Goal: Task Accomplishment & Management: Use online tool/utility

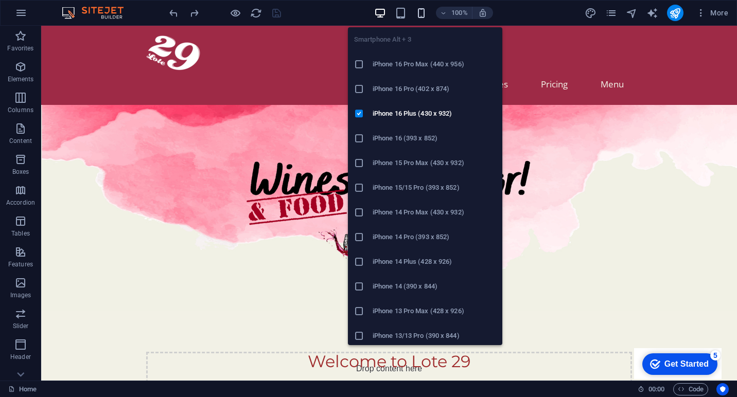
click at [420, 16] on icon "button" at bounding box center [421, 13] width 12 height 12
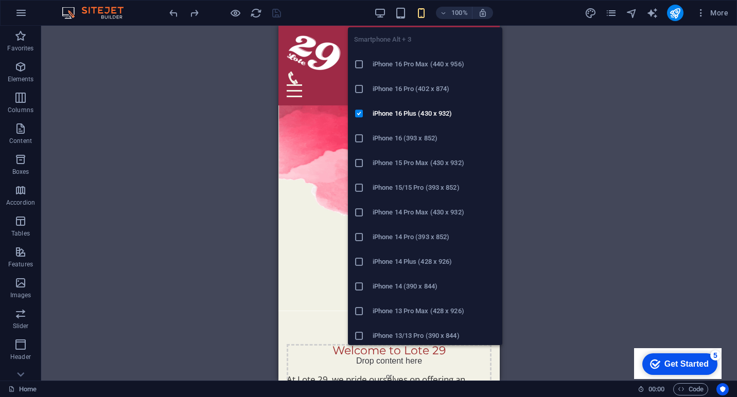
click at [420, 16] on icon "button" at bounding box center [421, 13] width 12 height 12
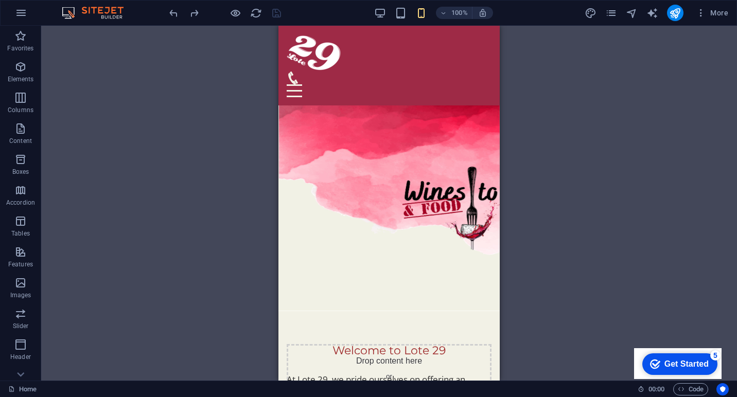
click at [555, 52] on div "H2 Text on background Container Menu Bar Menu Text Text Spacer Logo H2 Text Spa…" at bounding box center [389, 203] width 696 height 355
click at [354, 257] on figure at bounding box center [388, 209] width 221 height 206
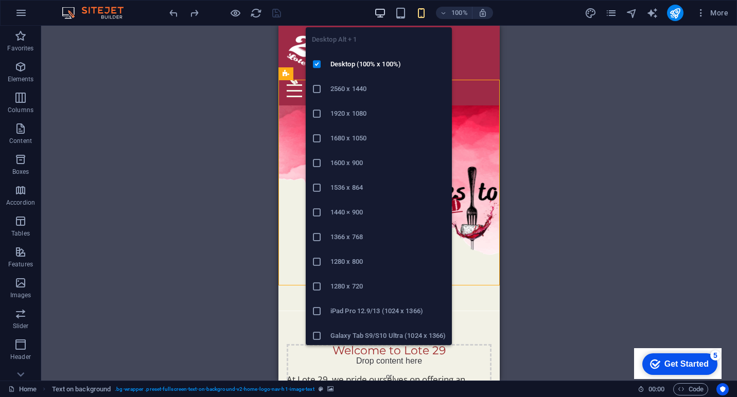
click at [384, 12] on icon "button" at bounding box center [380, 13] width 12 height 12
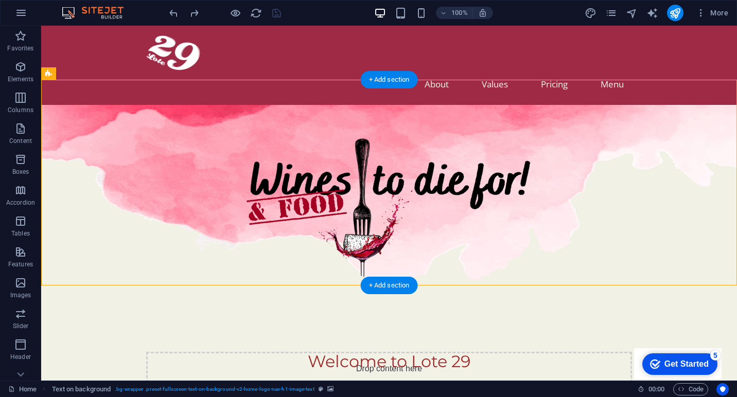
click at [97, 195] on figure at bounding box center [389, 208] width 696 height 206
click at [173, 233] on figure at bounding box center [389, 208] width 696 height 206
select select "px"
select select "%"
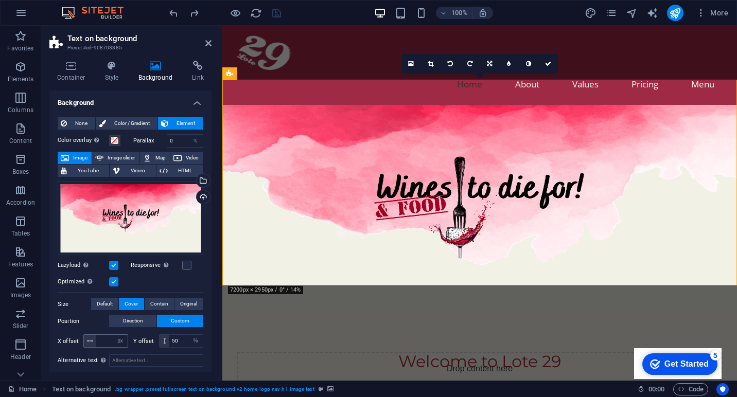
click at [89, 343] on icon at bounding box center [90, 341] width 6 height 6
click at [109, 342] on input "number" at bounding box center [111, 341] width 31 height 12
click at [143, 320] on button "Direction" at bounding box center [132, 321] width 47 height 12
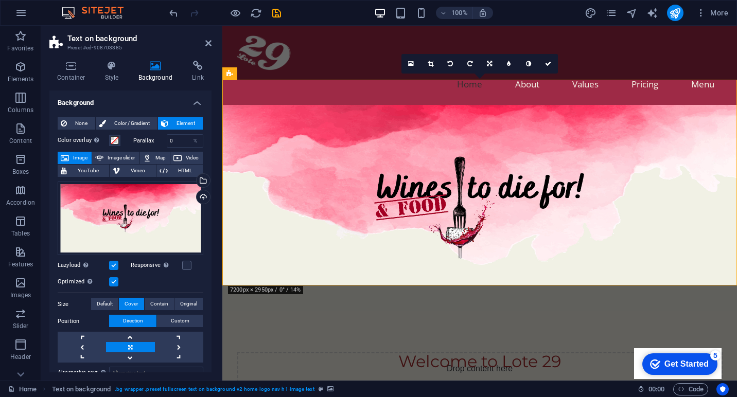
click at [127, 346] on link at bounding box center [130, 347] width 48 height 10
click at [107, 305] on span "Default" at bounding box center [105, 304] width 16 height 12
click at [206, 45] on icon at bounding box center [208, 43] width 6 height 8
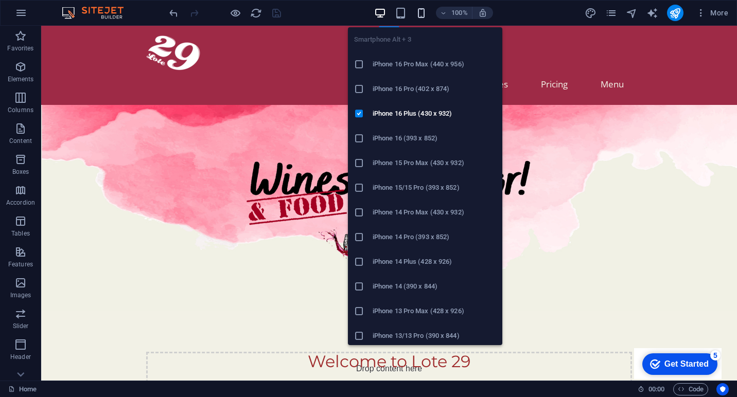
click at [419, 12] on icon "button" at bounding box center [421, 13] width 12 height 12
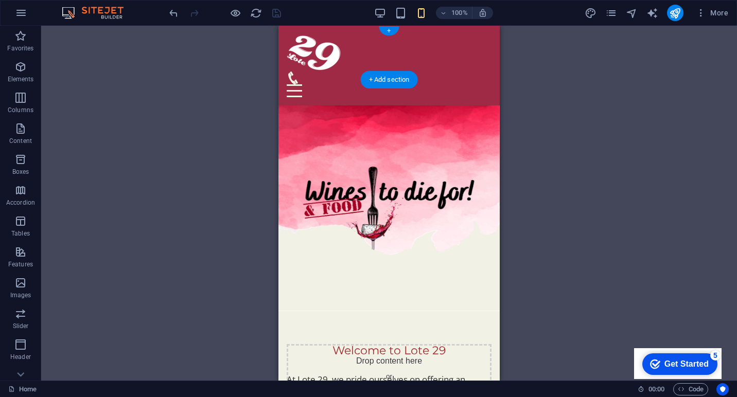
click at [248, 162] on div "Drag here to replace the existing content. Press “Ctrl” if you want to create a…" at bounding box center [389, 203] width 696 height 355
click at [239, 177] on div "Drag here to replace the existing content. Press “Ctrl” if you want to create a…" at bounding box center [389, 203] width 696 height 355
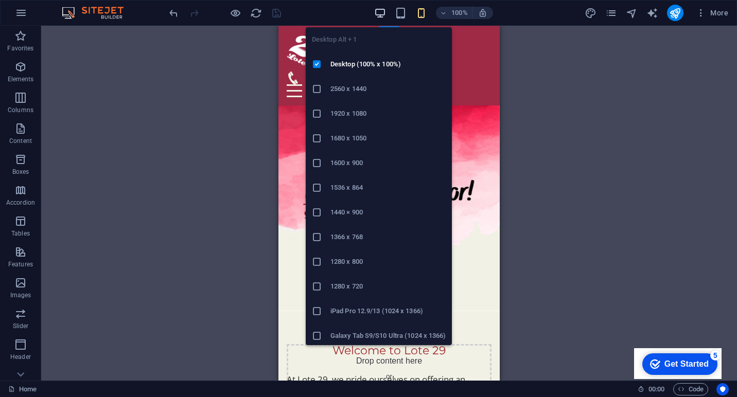
click at [384, 13] on icon "button" at bounding box center [380, 13] width 12 height 12
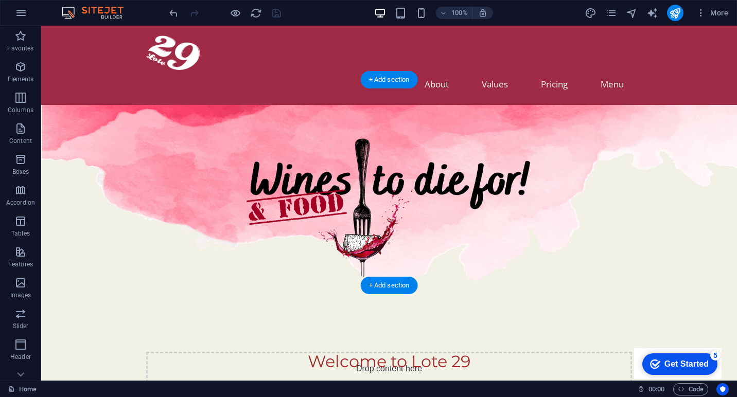
click at [136, 249] on figure at bounding box center [389, 208] width 696 height 206
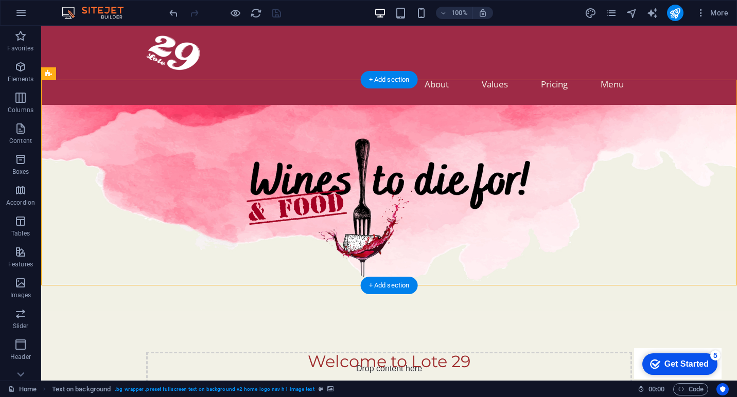
click at [86, 227] on figure at bounding box center [389, 208] width 696 height 206
click at [207, 241] on figure at bounding box center [389, 208] width 696 height 206
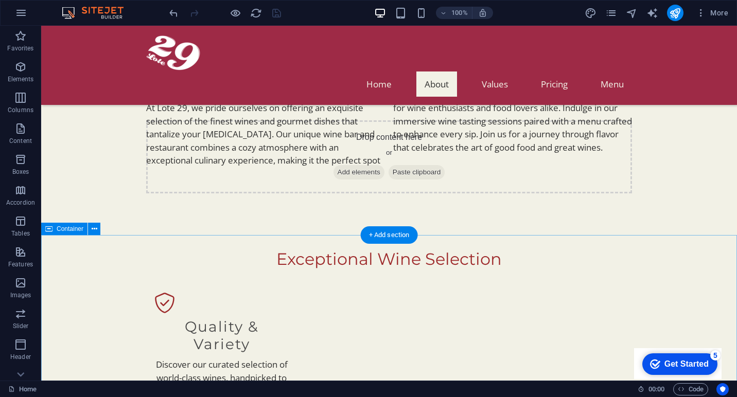
scroll to position [139, 0]
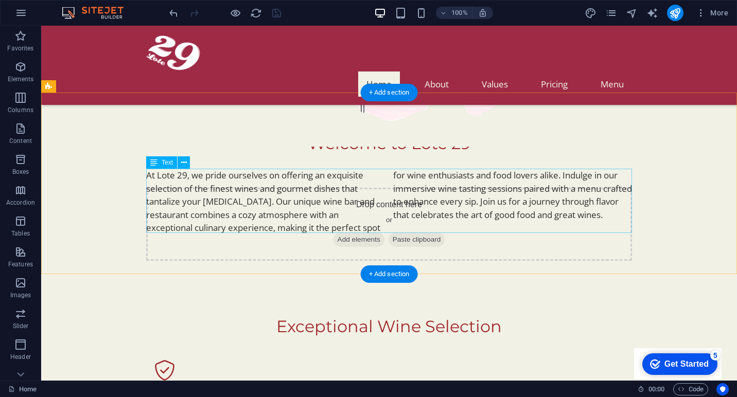
click at [277, 207] on div "At Lote 29, we pride ourselves on offering an exquisite selection of the finest…" at bounding box center [389, 202] width 486 height 66
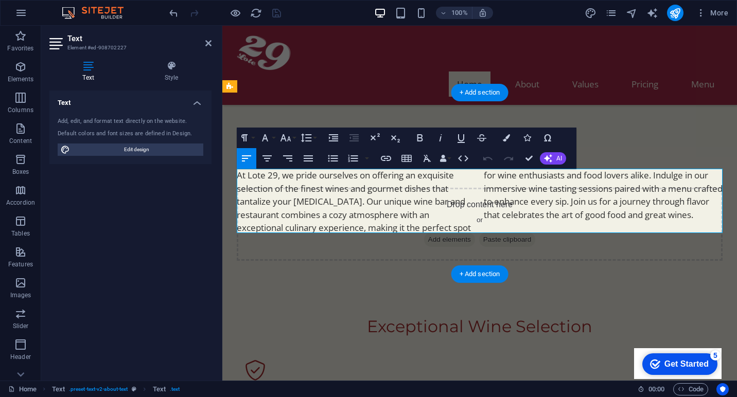
click at [277, 207] on p "At Lote 29, we pride ourselves on offering an exquisite selection of the finest…" at bounding box center [480, 202] width 486 height 66
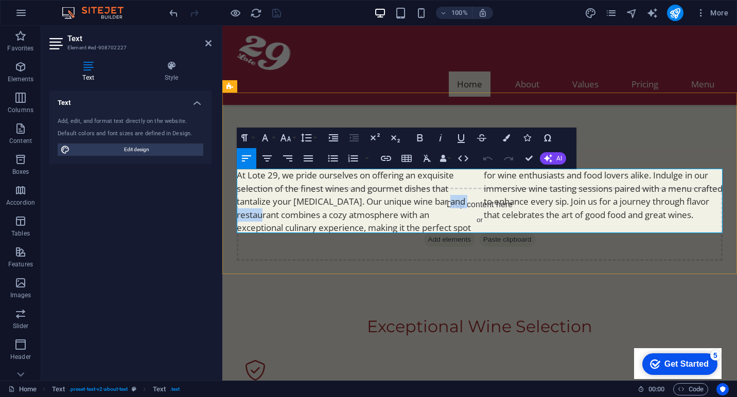
click at [289, 185] on p "At Lote 29, we pride ourselves on offering an exquisite selection of the finest…" at bounding box center [480, 202] width 486 height 66
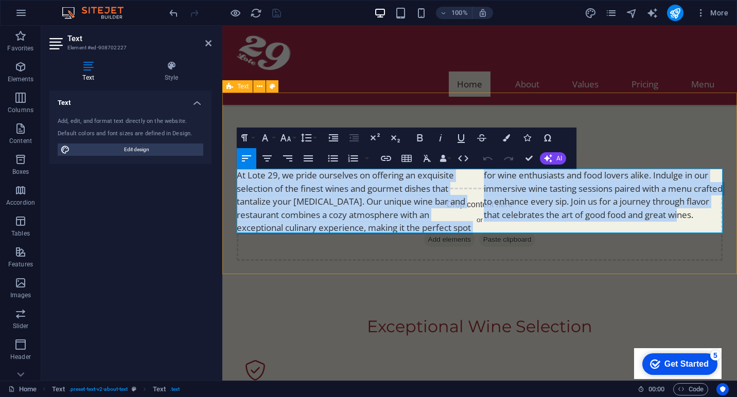
drag, startPoint x: 535, startPoint y: 226, endPoint x: 229, endPoint y: 169, distance: 311.5
click at [229, 169] on div "Welcome to Lote 29 At Lote 29, we pride ourselves on offering an exquisite sele…" at bounding box center [479, 184] width 515 height 183
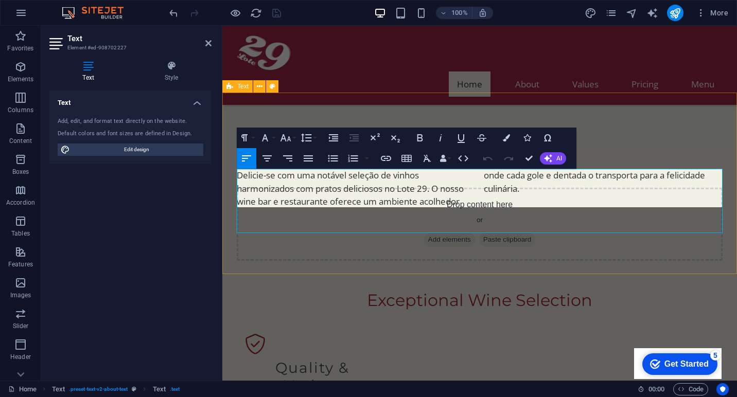
scroll to position [1835, 2]
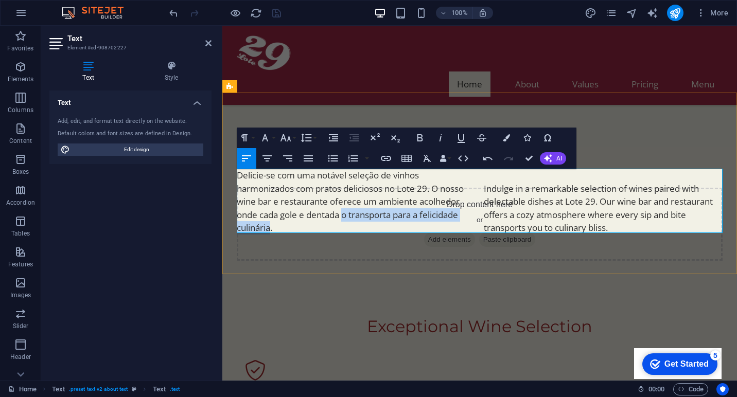
drag, startPoint x: 271, startPoint y: 227, endPoint x: 344, endPoint y: 210, distance: 75.5
click at [344, 210] on p "Delicie-se com uma notável seleção de vinhos harmonizados com pratos deliciosos…" at bounding box center [356, 202] width 239 height 66
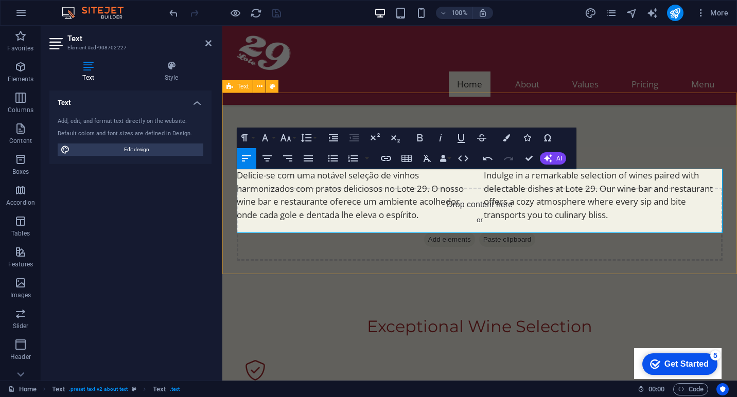
click at [359, 251] on div "Welcome to Lote 29 Delicie-se com uma notável seleção de vinhos harmonizados co…" at bounding box center [479, 184] width 515 height 183
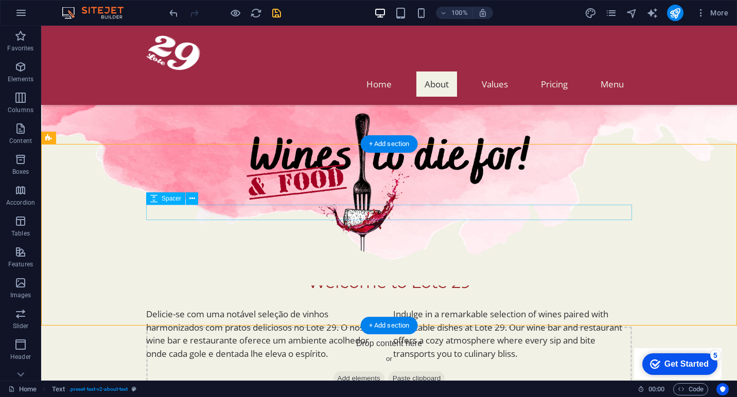
scroll to position [88, 0]
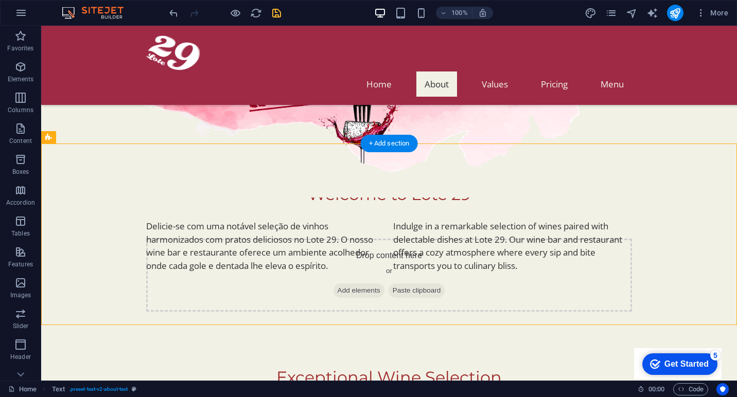
click at [339, 118] on figure at bounding box center [389, 95] width 696 height 206
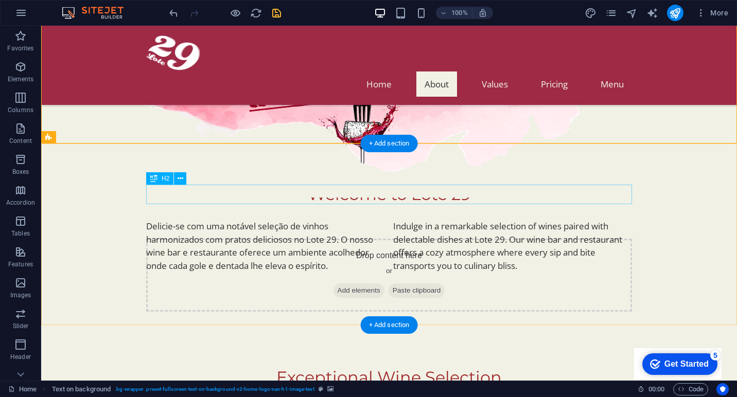
click at [330, 197] on div "Welcome to Lote 29" at bounding box center [389, 195] width 486 height 20
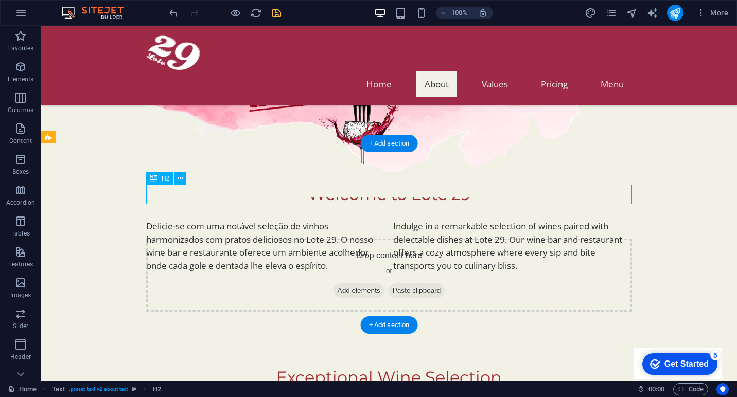
click at [322, 198] on div "Welcome to Lote 29" at bounding box center [389, 195] width 486 height 20
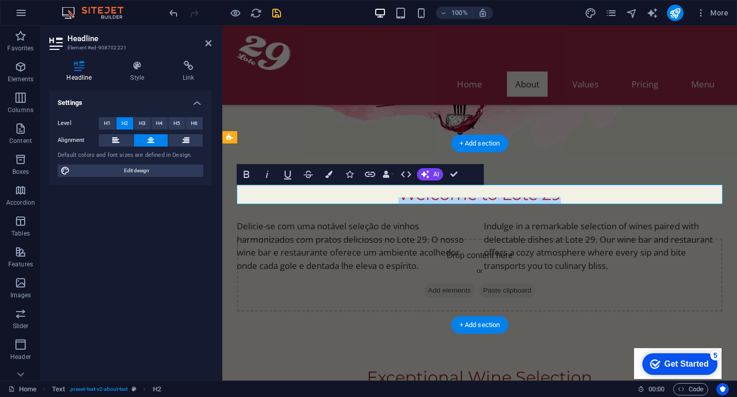
click at [498, 198] on h2 "Welcome to Lote 29" at bounding box center [480, 195] width 486 height 20
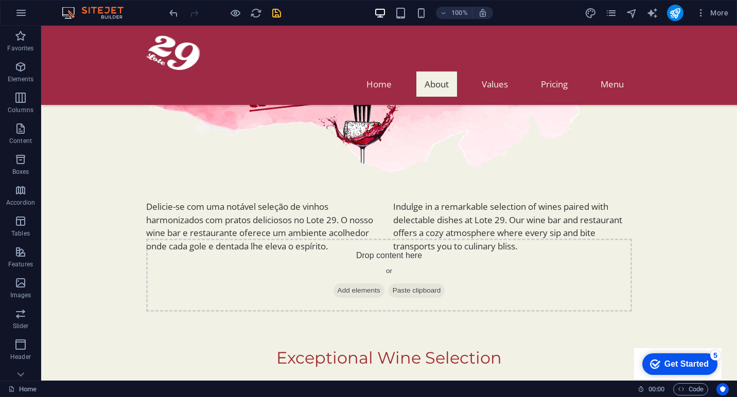
click at [336, 170] on div "Delicie-se com uma notável seleção de vinhos harmonizados com pratos deliciosos…" at bounding box center [389, 226] width 696 height 164
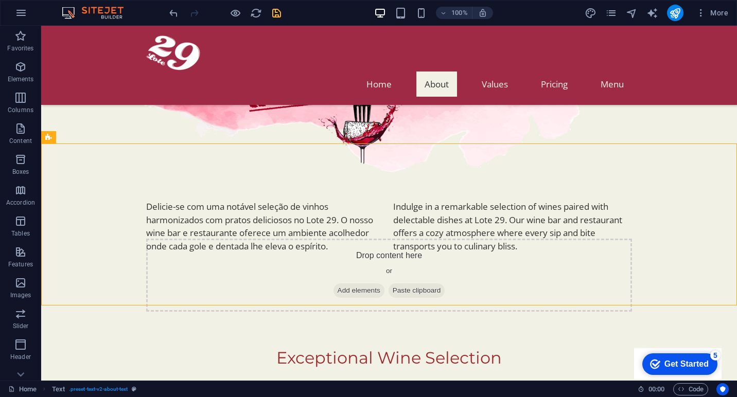
click at [380, 171] on div "Delicie-se com uma notável seleção de vinhos harmonizados com pratos deliciosos…" at bounding box center [389, 226] width 696 height 164
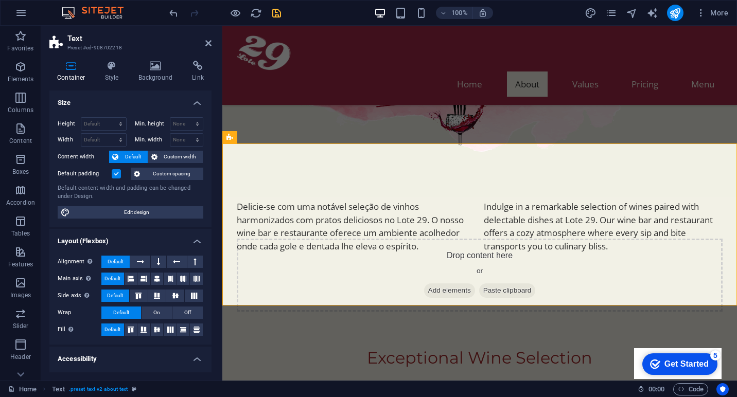
click at [339, 175] on div "Delicie-se com uma notável seleção de vinhos harmonizados com pratos deliciosos…" at bounding box center [479, 226] width 515 height 164
click at [409, 189] on div at bounding box center [480, 192] width 486 height 15
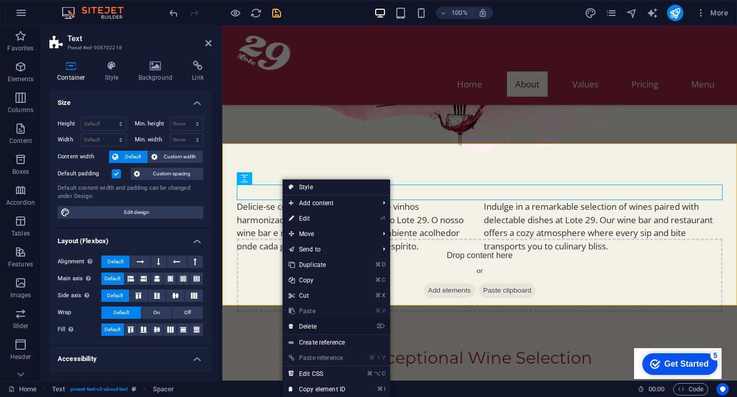
click at [310, 328] on link "⌦ Delete" at bounding box center [317, 326] width 69 height 15
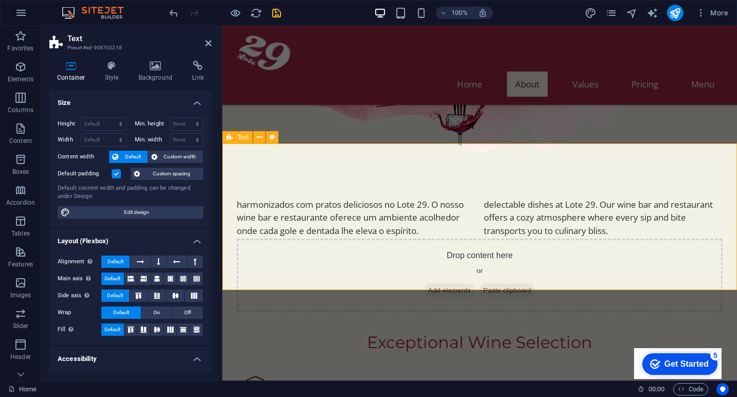
click at [354, 169] on div "Delicie-se com uma notável seleção de vinhos harmonizados com pratos deliciosos…" at bounding box center [479, 218] width 515 height 148
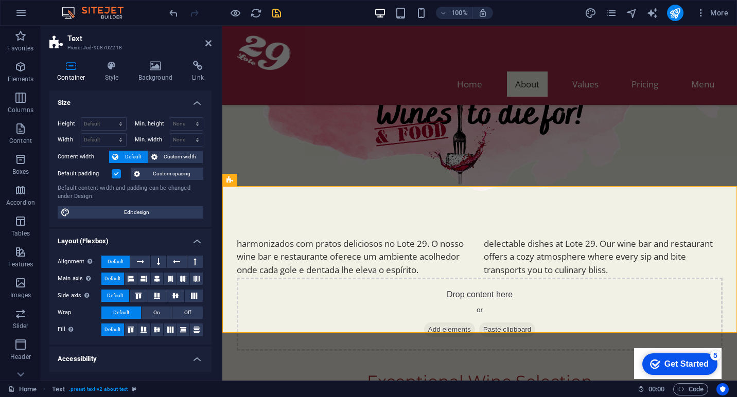
scroll to position [99, 0]
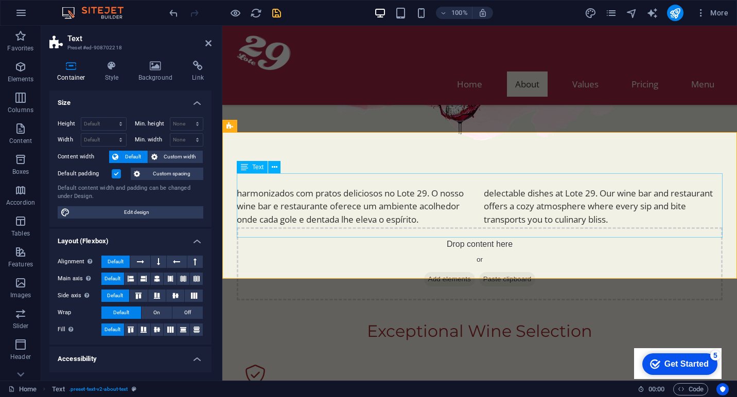
click at [247, 209] on div "Delicie-se com uma notável seleção de vinhos harmonizados com pratos deliciosos…" at bounding box center [480, 206] width 486 height 66
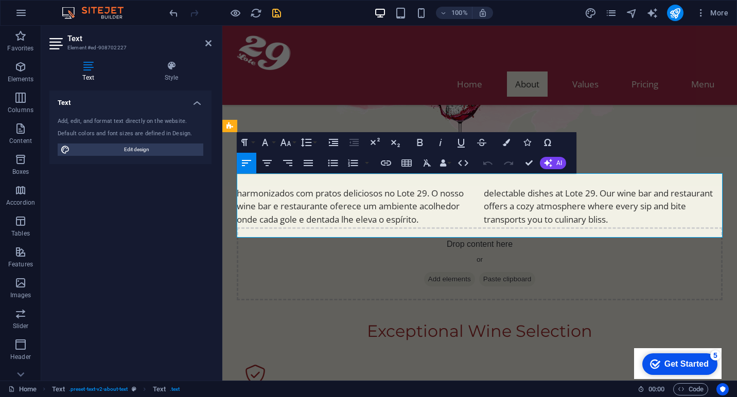
click at [247, 209] on p "Delicie-se com uma notável seleção de vinhos harmonizados com pratos deliciosos…" at bounding box center [356, 199] width 239 height 52
click at [312, 208] on p "Delicie-se com uma notável seleção de vinhos harmonizados com pratos deliciosos…" at bounding box center [356, 199] width 239 height 52
click at [462, 273] on div "Delicie-se com uma notável seleção de vinhos harmonizados com pratos deliciosos…" at bounding box center [479, 206] width 515 height 148
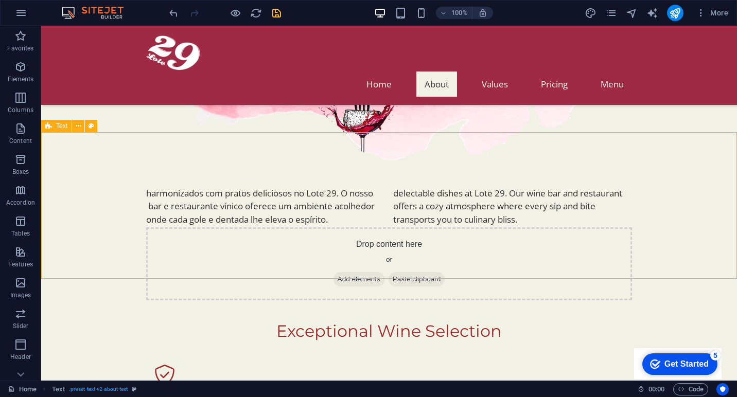
scroll to position [142, 0]
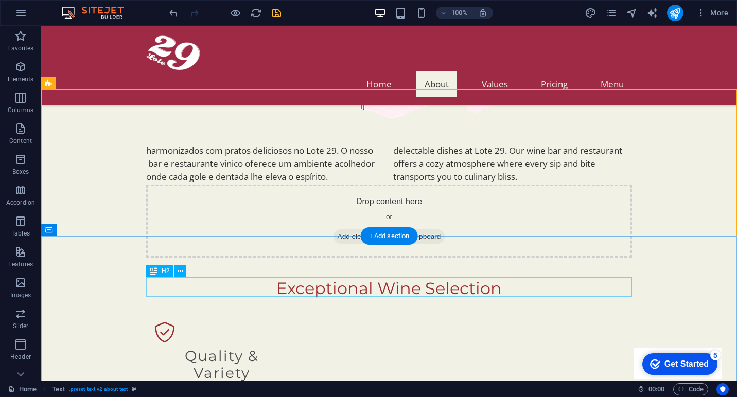
click at [359, 291] on div "Exceptional Wine Selection" at bounding box center [389, 289] width 486 height 20
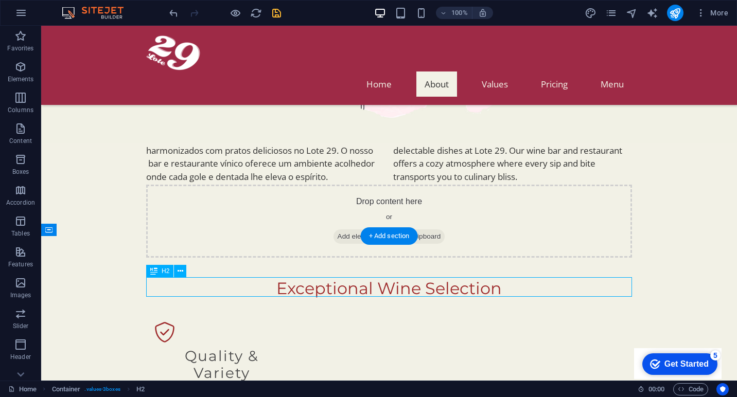
click at [379, 289] on div "Exceptional Wine Selection" at bounding box center [389, 289] width 486 height 20
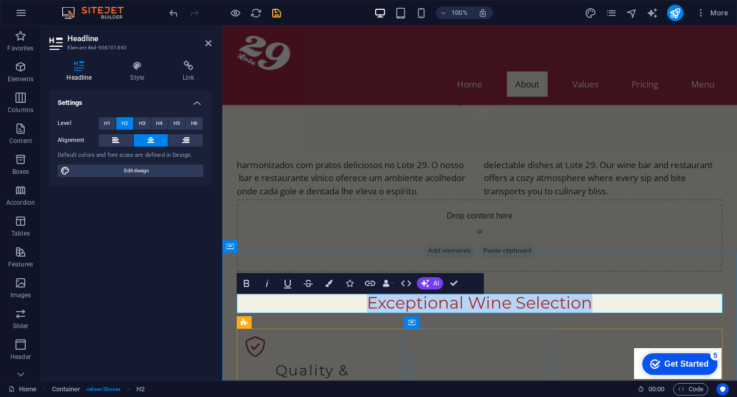
scroll to position [126, 0]
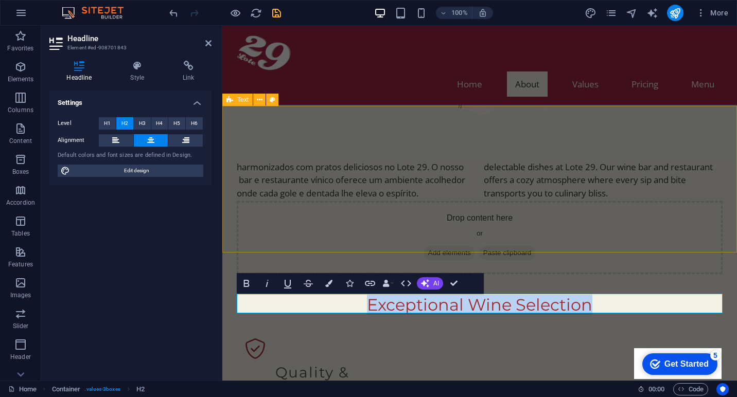
click at [460, 243] on div "Delicie-se com uma notável seleção de vinhos harmonizados com pratos deliciosos…" at bounding box center [479, 180] width 515 height 148
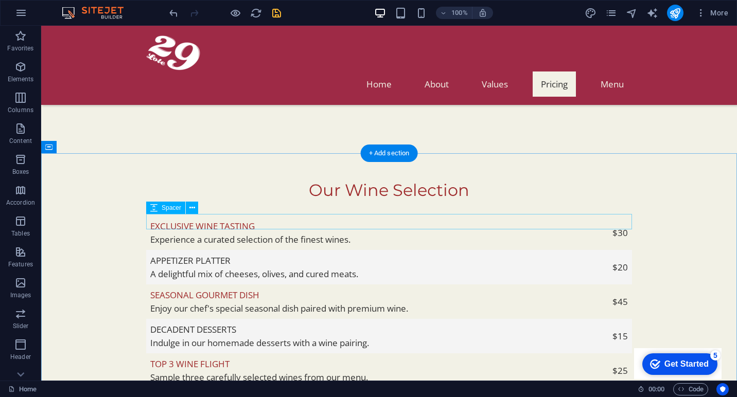
scroll to position [816, 0]
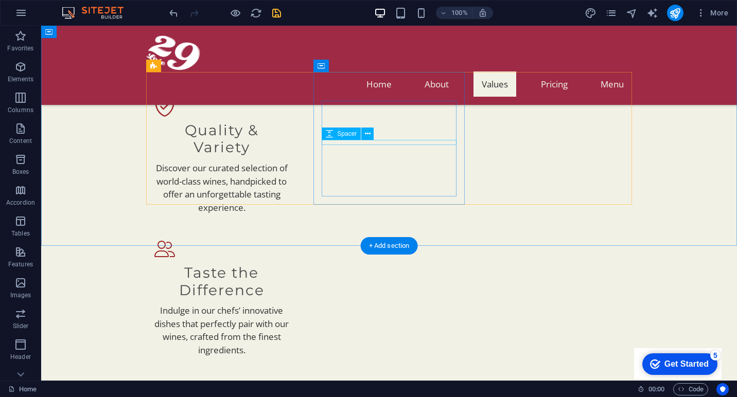
scroll to position [512, 0]
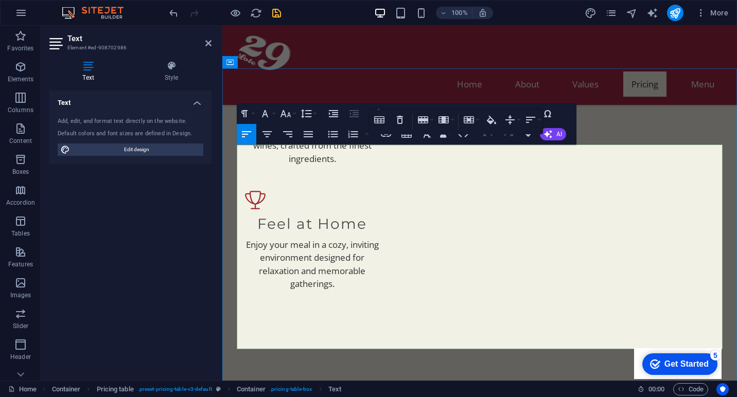
scroll to position [560, 0]
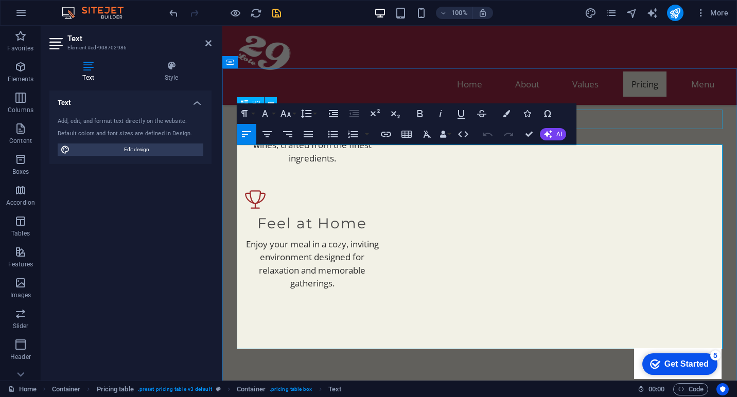
click at [625, 381] on div "Our Wine Selection" at bounding box center [480, 391] width 486 height 20
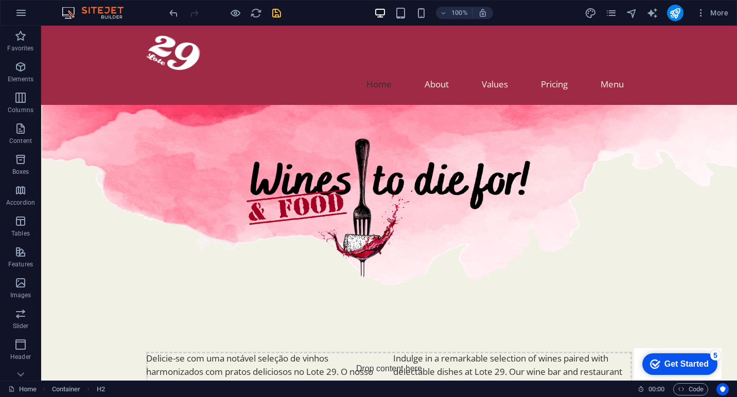
scroll to position [0, 0]
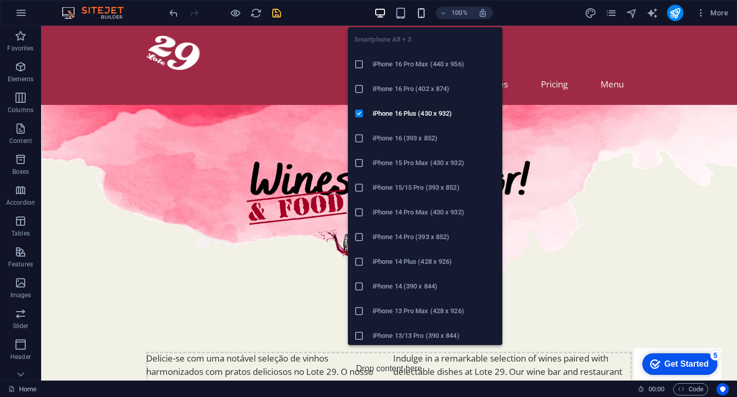
click at [420, 14] on icon "button" at bounding box center [421, 13] width 12 height 12
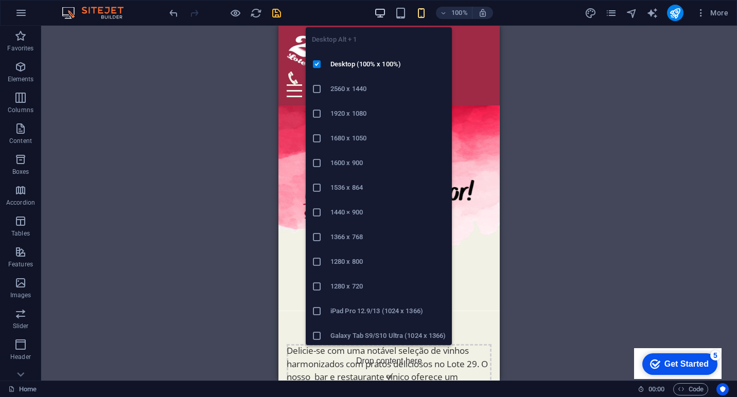
click at [379, 11] on icon "button" at bounding box center [380, 13] width 12 height 12
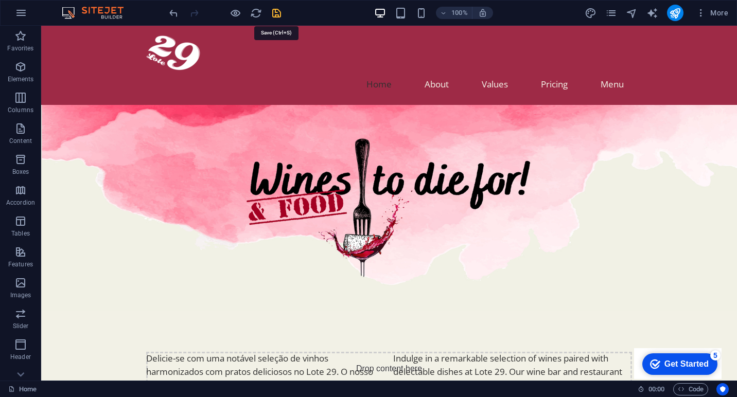
click at [282, 13] on icon "save" at bounding box center [277, 13] width 12 height 12
